Goal: Information Seeking & Learning: Learn about a topic

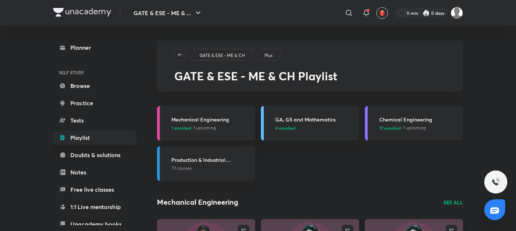
click at [421, 111] on link "Chemical Engineering 12 enrolled • 1 upcoming" at bounding box center [414, 123] width 98 height 35
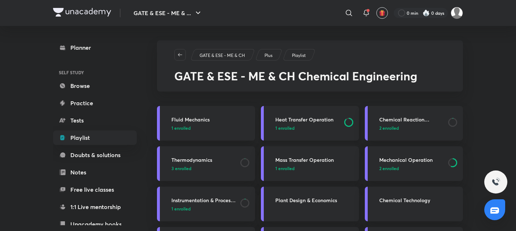
click at [329, 131] on link "Heat Transfer Operation 1 enrolled" at bounding box center [310, 123] width 98 height 35
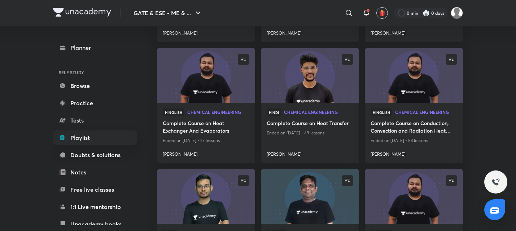
scroll to position [330, 0]
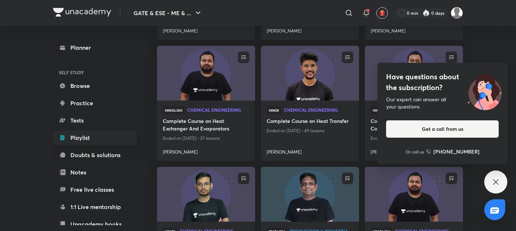
click at [152, 124] on div "Planner SELF STUDY Browse Practice Tests Playlist Doubts & solutions Notes Free…" at bounding box center [258, 182] width 410 height 972
click at [492, 188] on div "Have questions about the subscription? Our expert can answer all your questions…" at bounding box center [495, 182] width 23 height 23
